Goal: Task Accomplishment & Management: Complete application form

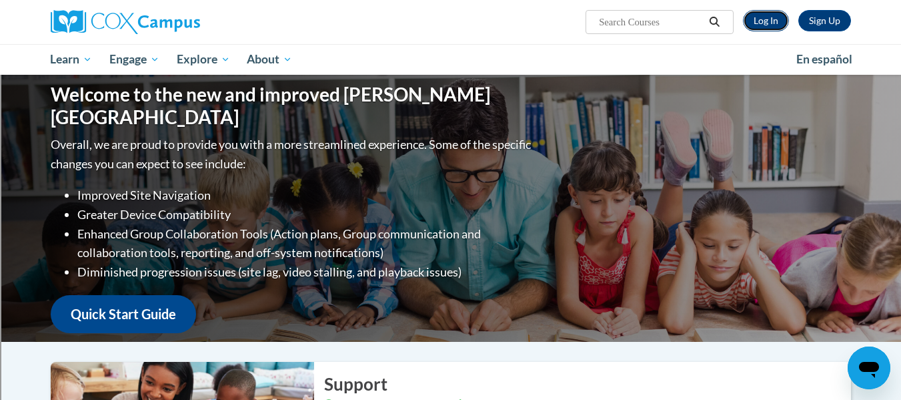
click at [769, 20] on link "Log In" at bounding box center [766, 20] width 46 height 21
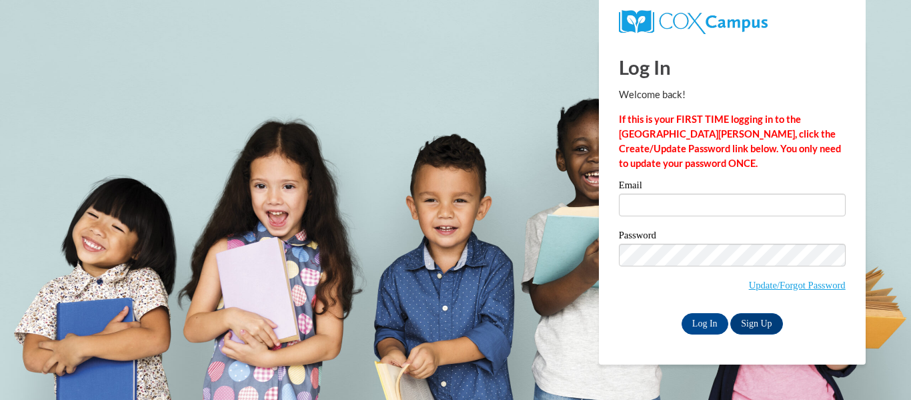
click at [682, 193] on label "Email" at bounding box center [732, 186] width 227 height 13
click at [682, 193] on input "Email" at bounding box center [732, 204] width 227 height 23
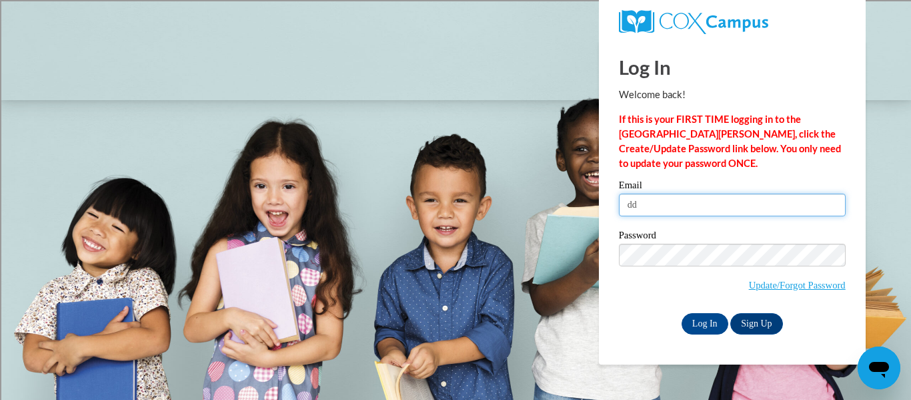
type input "ddillon@wwusd.org"
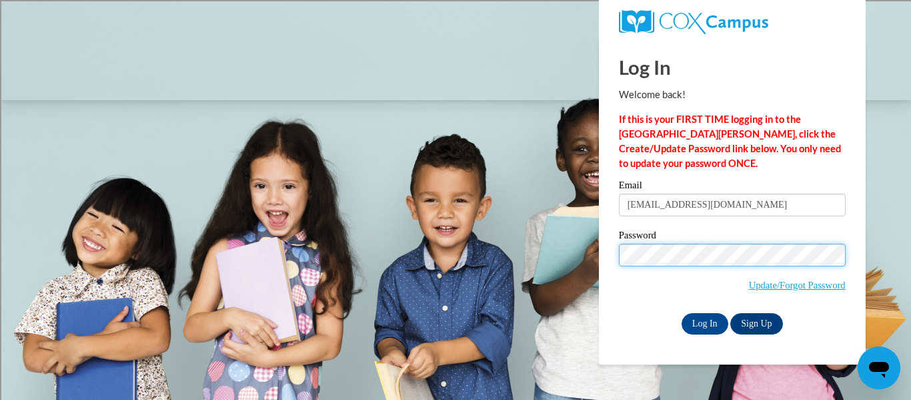
click at [682, 313] on input "Log In" at bounding box center [705, 323] width 47 height 21
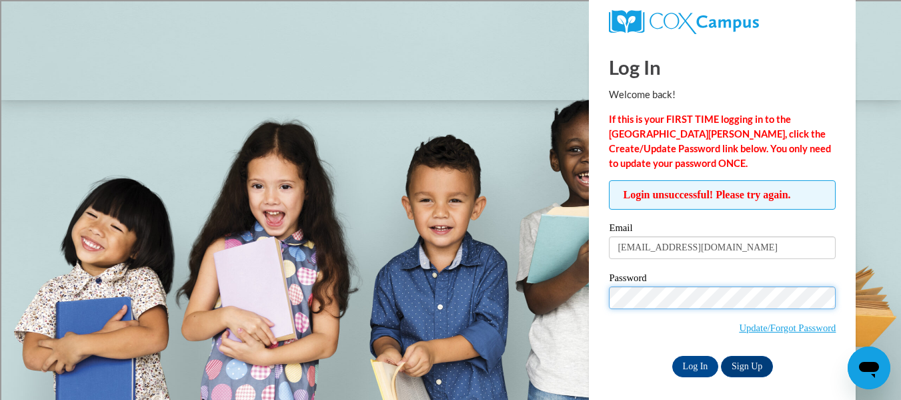
click at [672, 356] on input "Log In" at bounding box center [695, 366] width 47 height 21
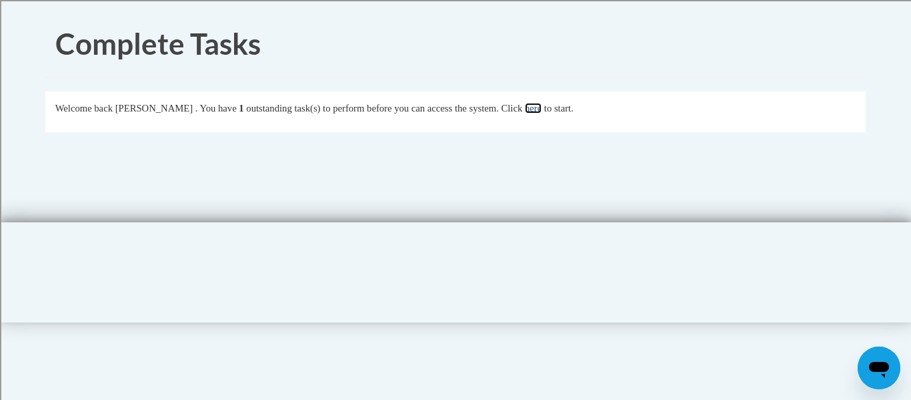
click at [542, 109] on link "here" at bounding box center [533, 108] width 17 height 11
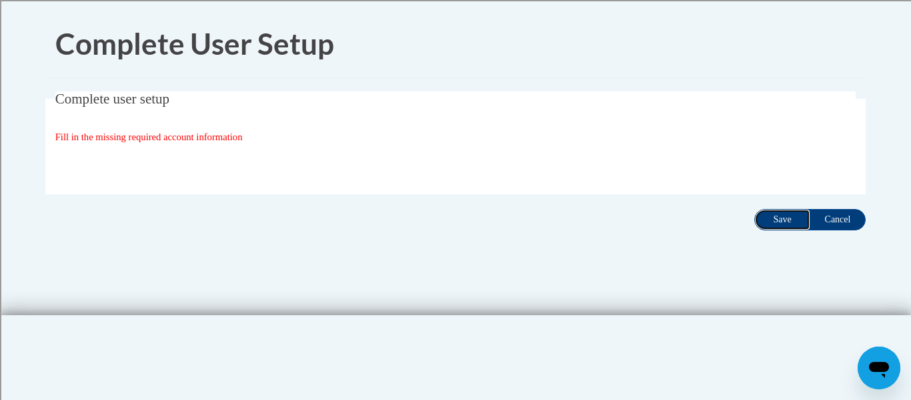
click at [788, 224] on input "Save" at bounding box center [782, 219] width 56 height 21
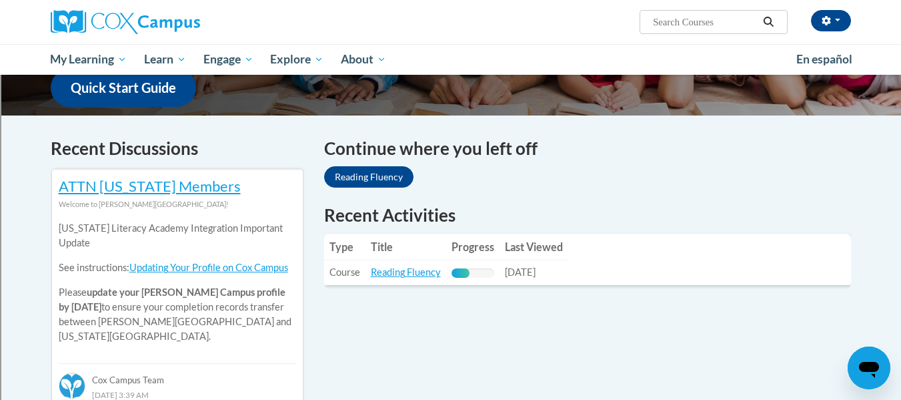
scroll to position [348, 0]
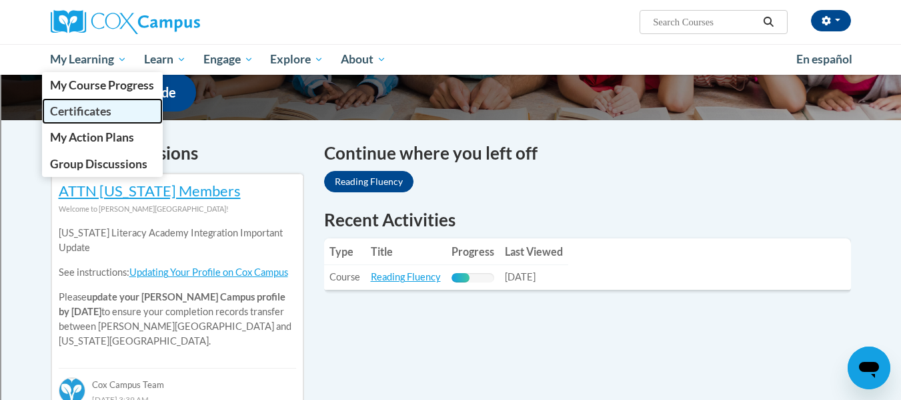
click at [113, 107] on link "Certificates" at bounding box center [102, 111] width 121 height 26
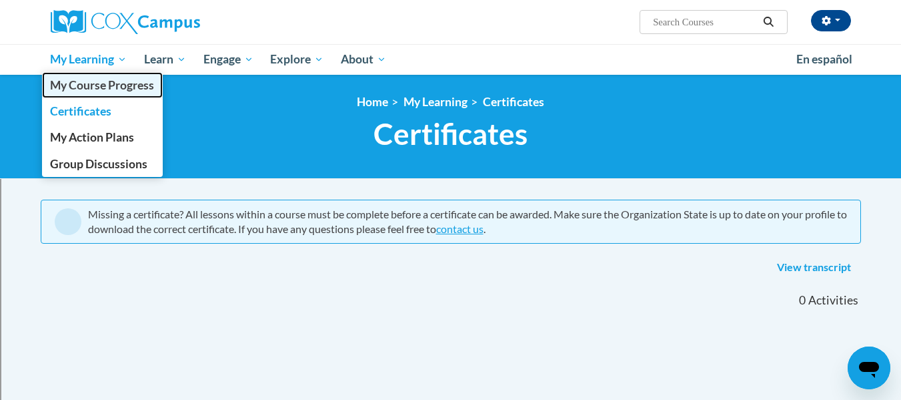
click at [109, 86] on span "My Course Progress" at bounding box center [102, 85] width 104 height 14
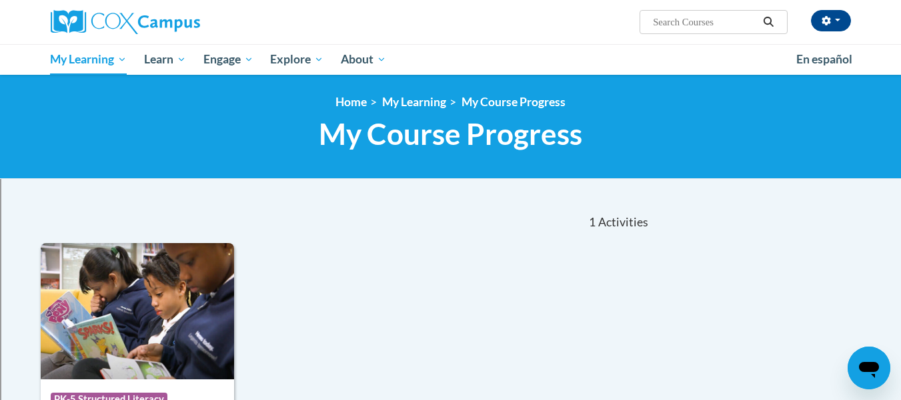
click at [75, 200] on div at bounding box center [451, 200] width 841 height 1
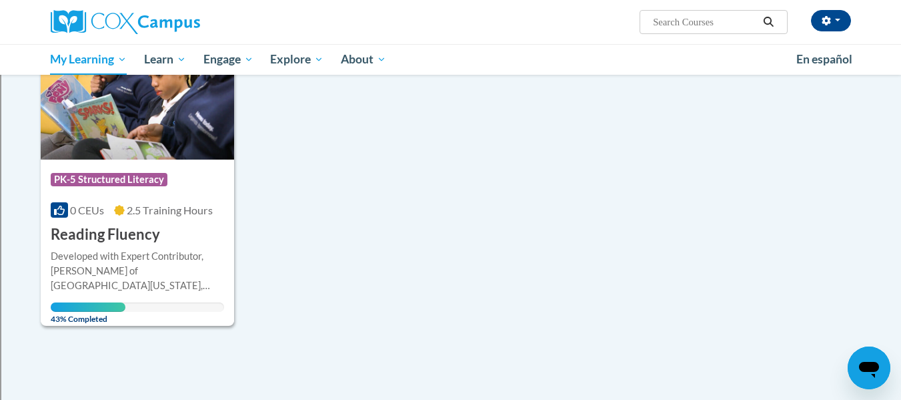
scroll to position [220, 0]
click at [82, 181] on span "PK-5 Structured Literacy" at bounding box center [109, 178] width 117 height 13
